Goal: Information Seeking & Learning: Learn about a topic

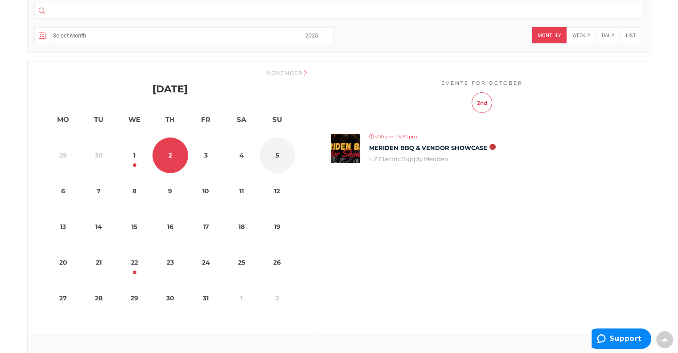
scroll to position [178, 0]
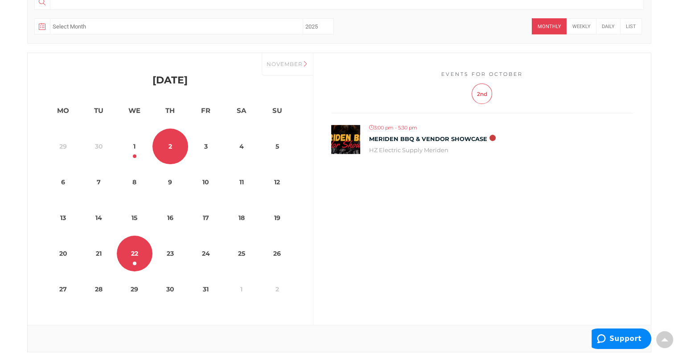
click at [136, 252] on link "22" at bounding box center [135, 253] width 36 height 36
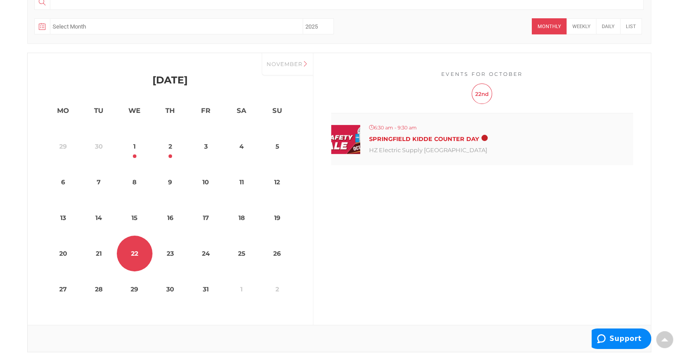
click at [451, 138] on link "Springfield Kidde Counter Day" at bounding box center [424, 139] width 110 height 7
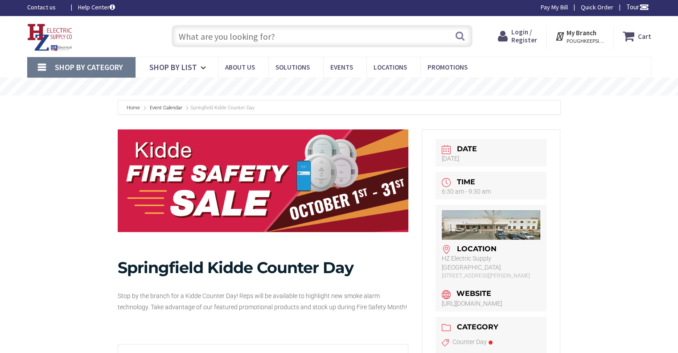
scroll to position [89, 0]
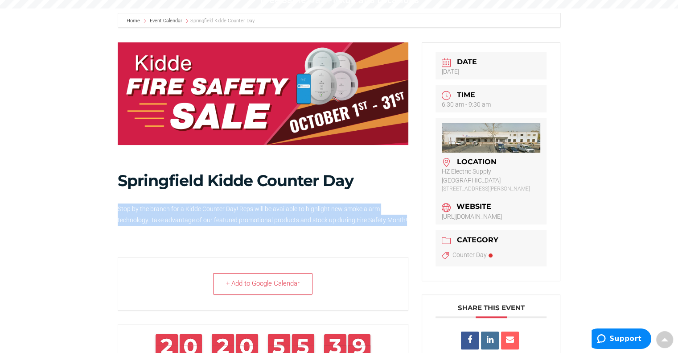
drag, startPoint x: 409, startPoint y: 220, endPoint x: 114, endPoint y: 207, distance: 295.4
click at [114, 207] on div "Springfield Kidde Counter Day Stop by the branch for a Kidde Counter Day! Reps …" at bounding box center [263, 221] width 304 height 359
copy span "Stop by the branch for a Kidde Counter Day! Reps will be available to highlight…"
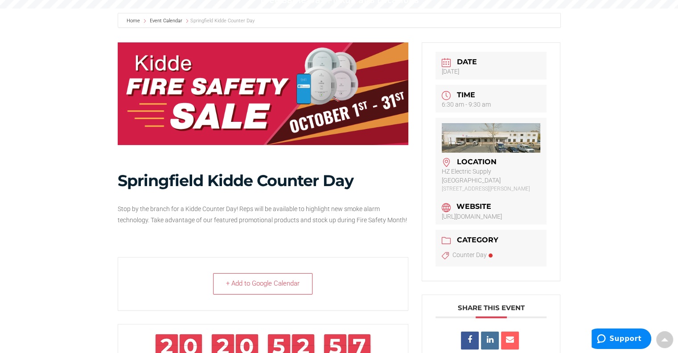
click at [82, 108] on div "Home Event Calendar Springfield Kidde Counter Day Springfield Kidde Counter Day…" at bounding box center [339, 236] width 624 height 457
